Goal: Browse casually: Explore the website without a specific task or goal

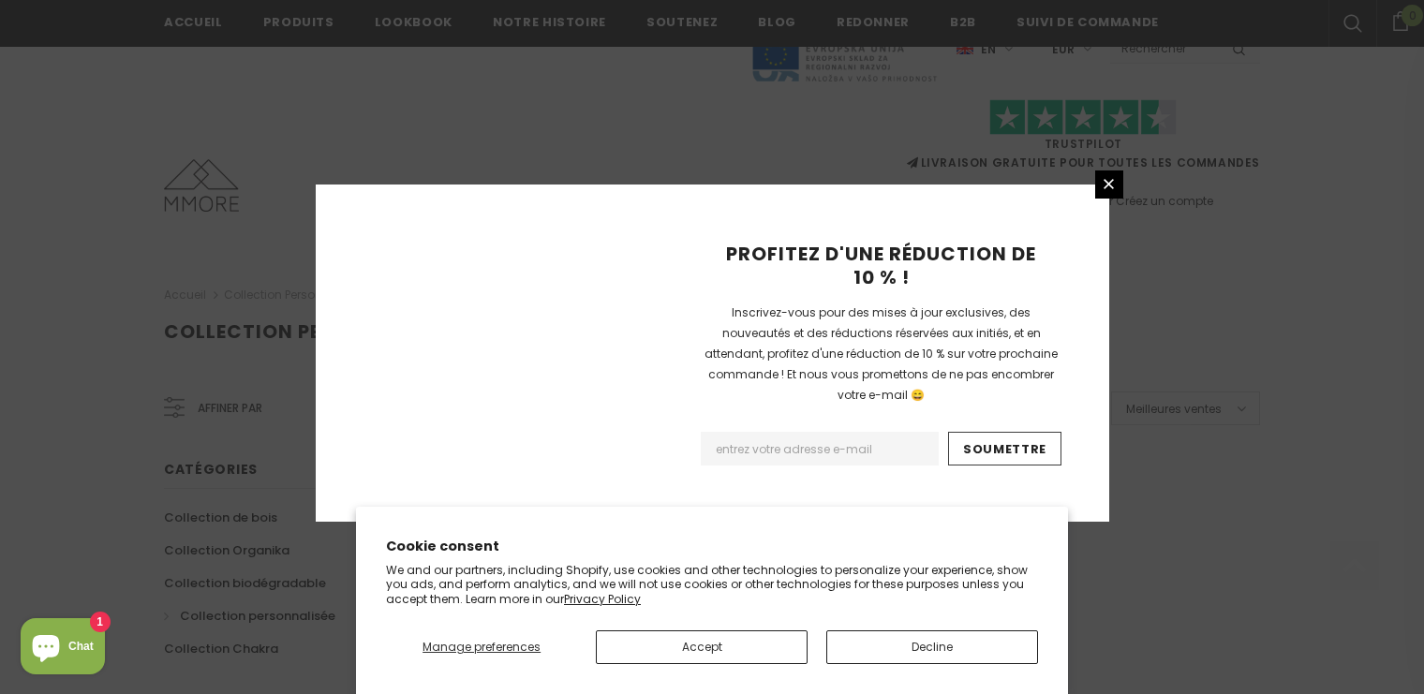
scroll to position [1271, 0]
